Goal: Navigation & Orientation: Find specific page/section

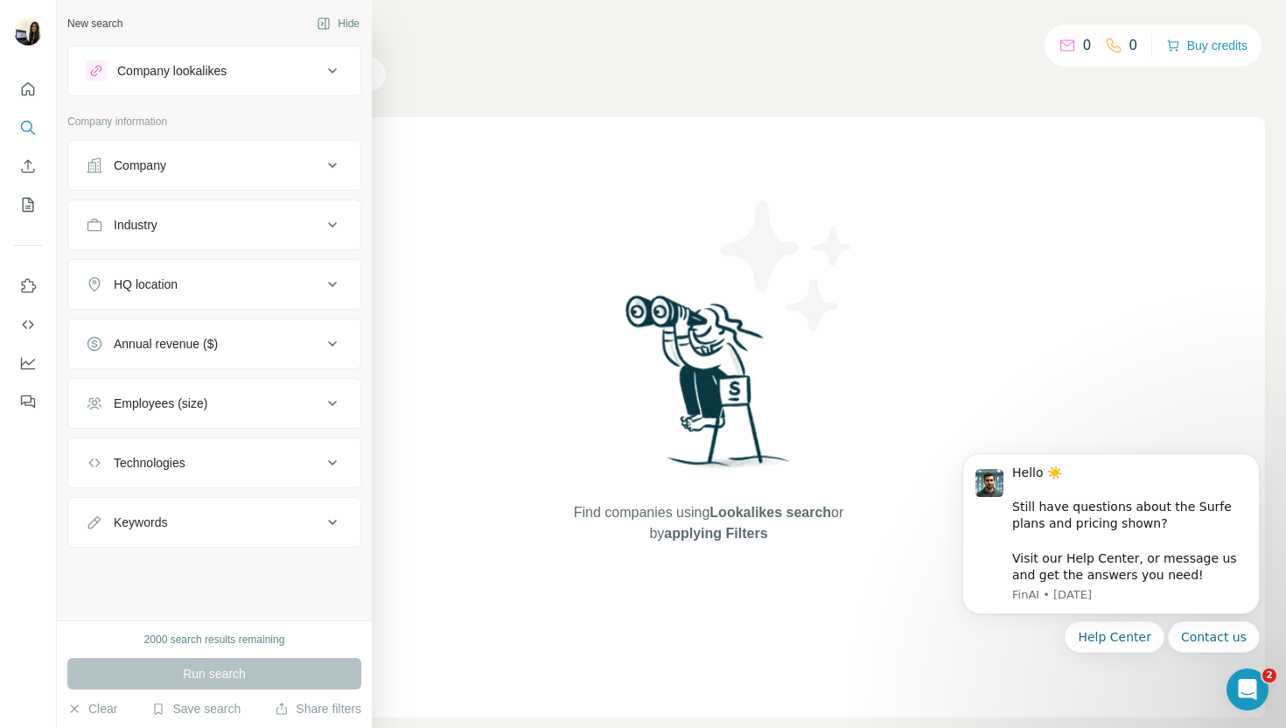
click at [116, 151] on button "Company" at bounding box center [214, 165] width 292 height 42
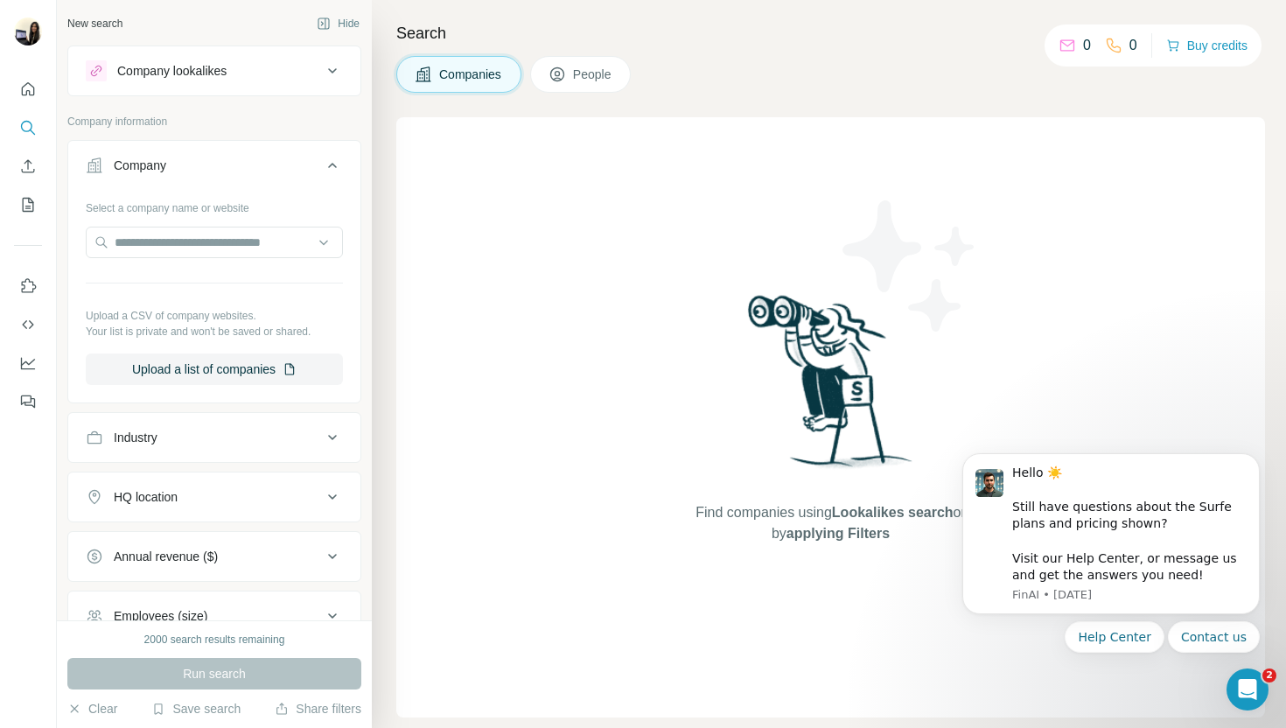
click at [116, 151] on button "Company" at bounding box center [214, 168] width 292 height 49
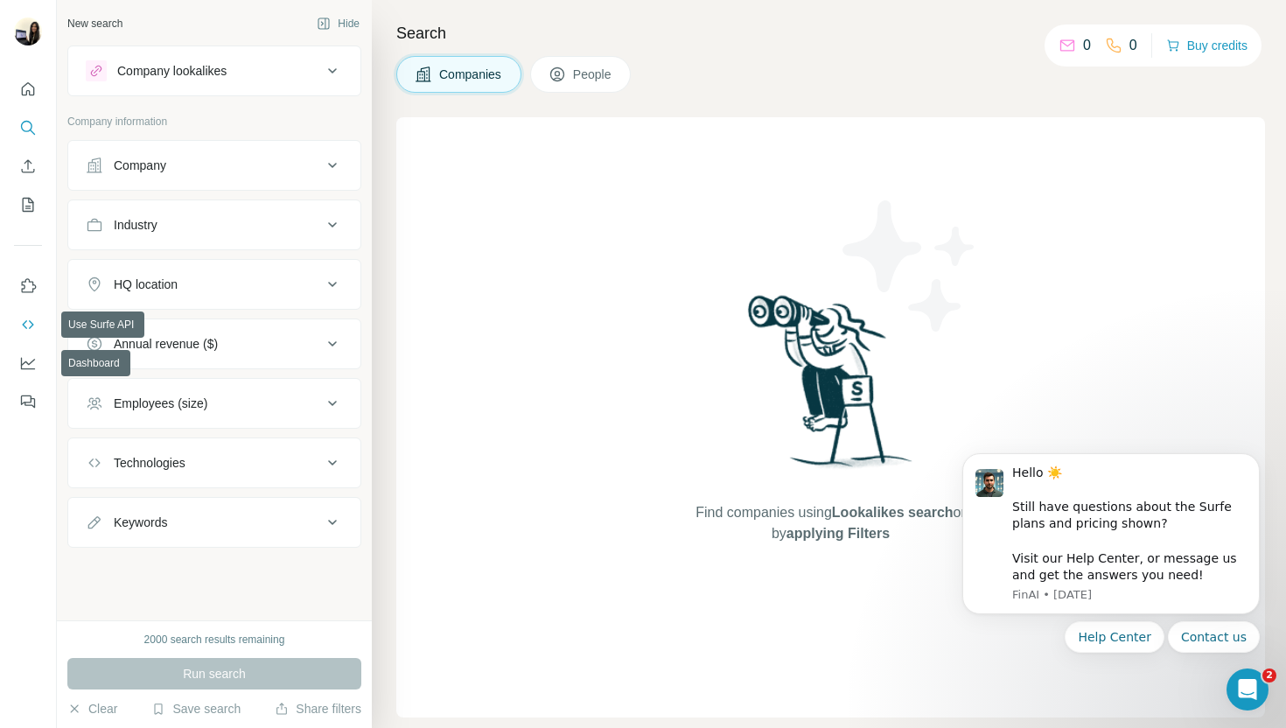
click at [15, 284] on button "Use Surfe on LinkedIn" at bounding box center [28, 286] width 28 height 32
click at [33, 81] on icon "Quick start" at bounding box center [28, 90] width 18 height 18
click at [37, 177] on button "Enrich CSV" at bounding box center [28, 167] width 28 height 32
click at [37, 207] on button "My lists" at bounding box center [28, 205] width 28 height 32
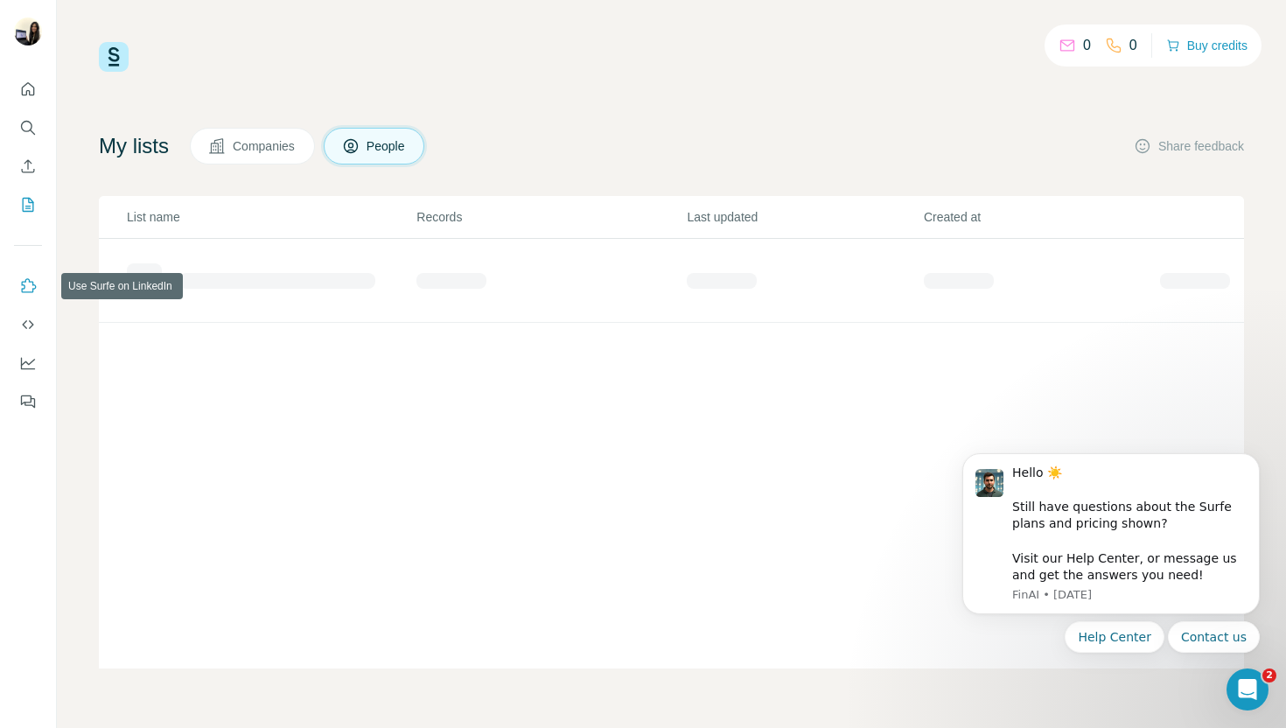
click at [39, 291] on button "Use Surfe on LinkedIn" at bounding box center [28, 286] width 28 height 32
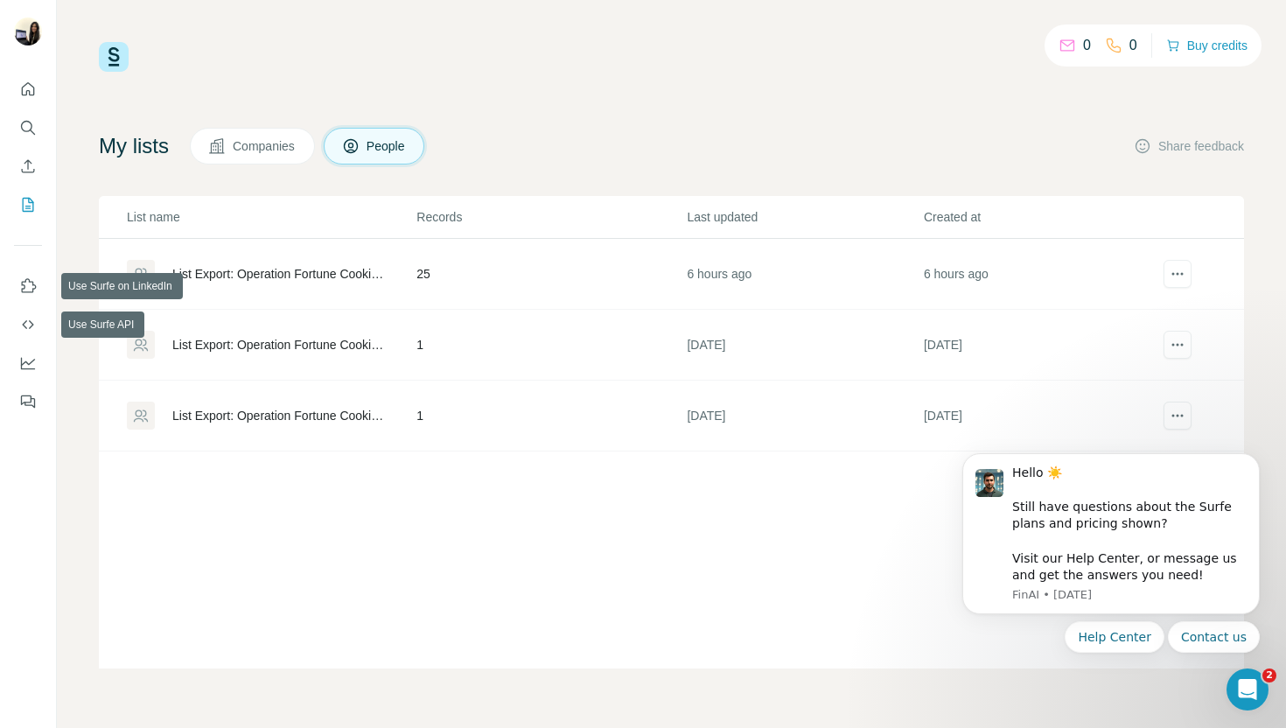
click at [49, 287] on div at bounding box center [28, 240] width 56 height 354
click at [39, 283] on button "Use Surfe on LinkedIn" at bounding box center [28, 286] width 28 height 32
